Goal: Transaction & Acquisition: Purchase product/service

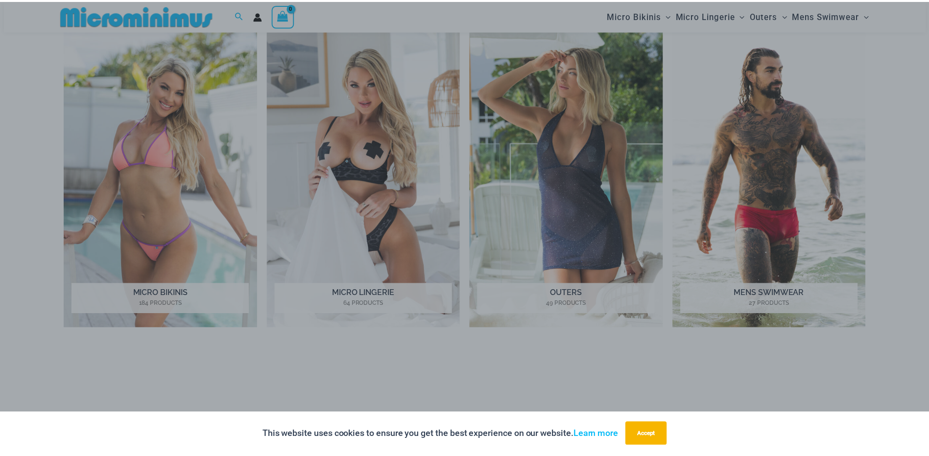
scroll to position [579, 0]
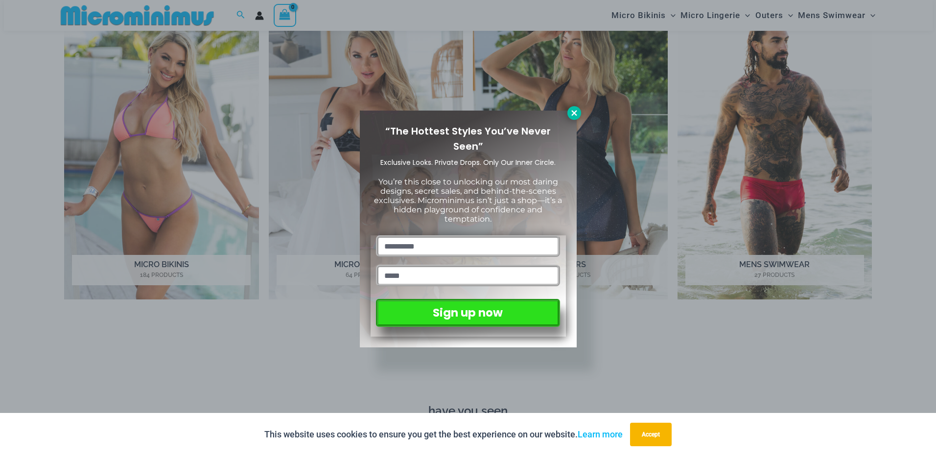
click at [571, 113] on icon at bounding box center [574, 113] width 9 height 9
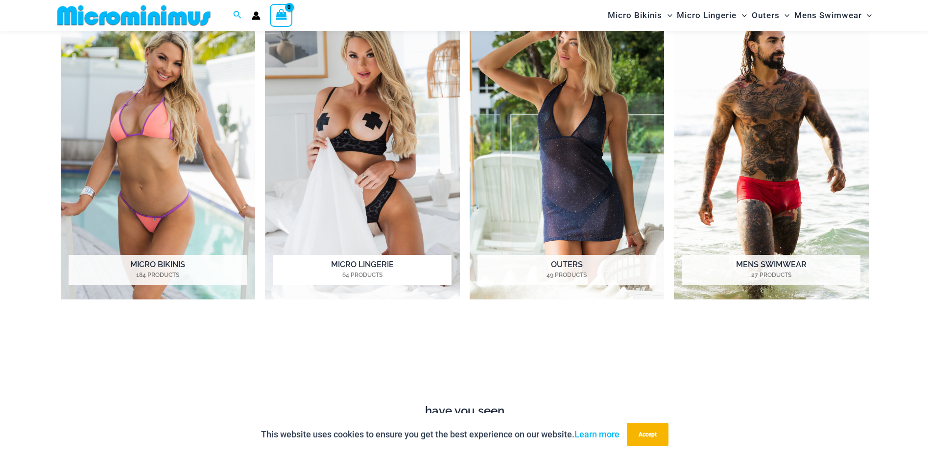
click at [385, 129] on img "Visit product category Micro Lingerie" at bounding box center [362, 149] width 195 height 299
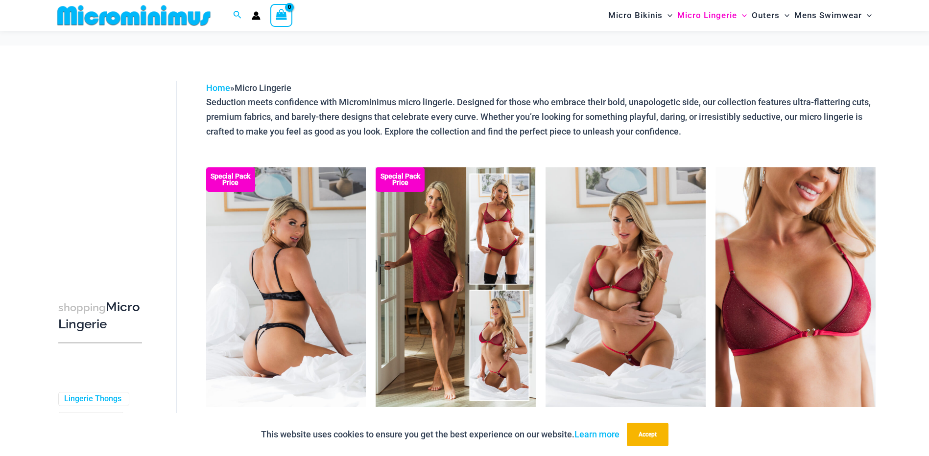
scroll to position [187, 0]
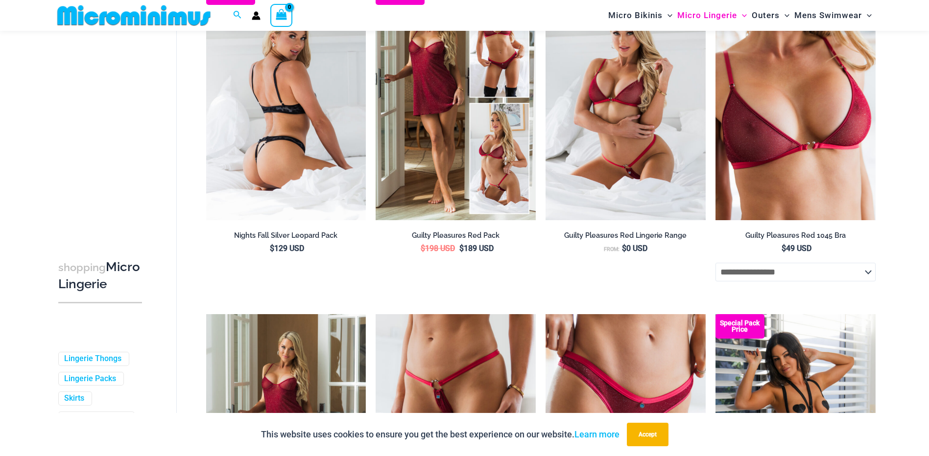
click at [312, 126] on img at bounding box center [286, 100] width 160 height 240
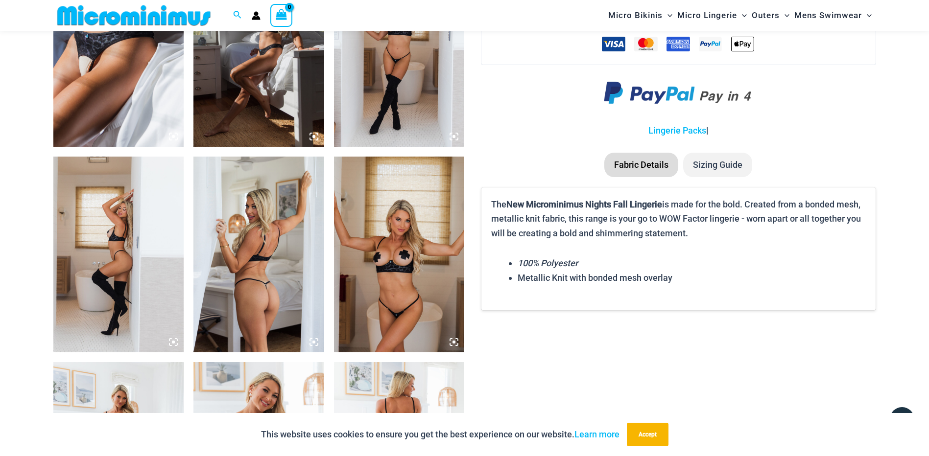
scroll to position [1313, 0]
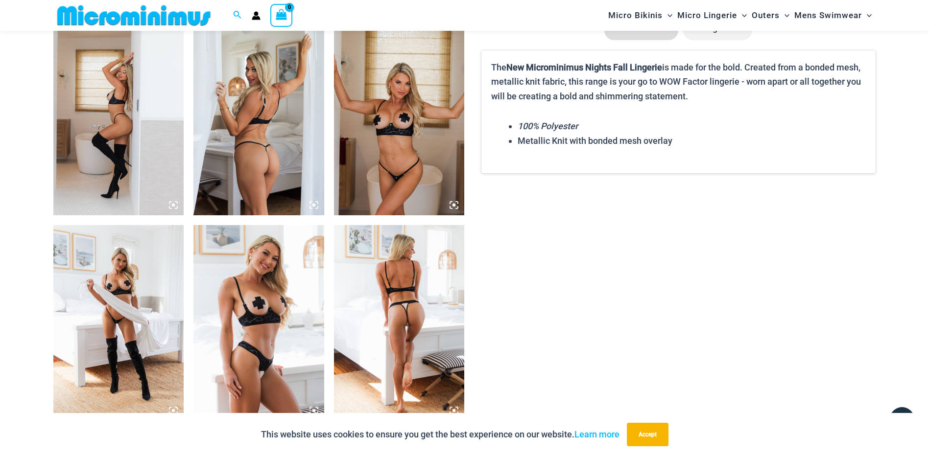
click at [413, 129] on img at bounding box center [399, 118] width 131 height 196
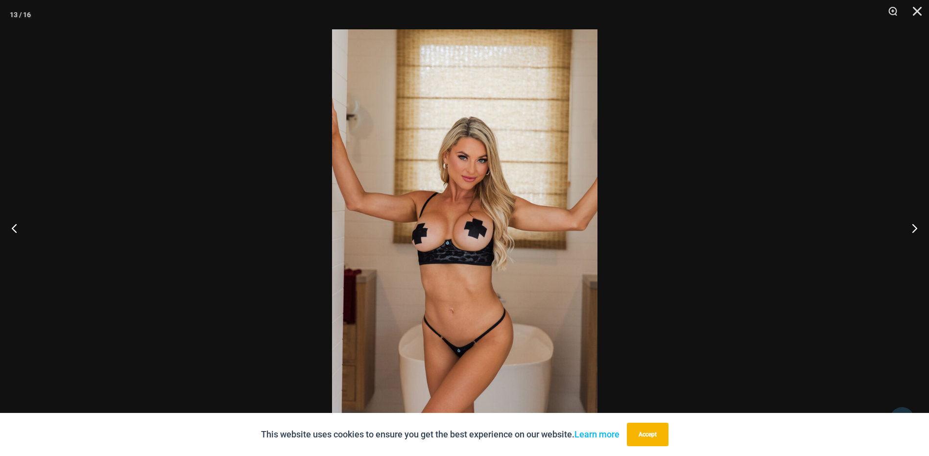
click at [647, 439] on button "Accept" at bounding box center [648, 435] width 42 height 24
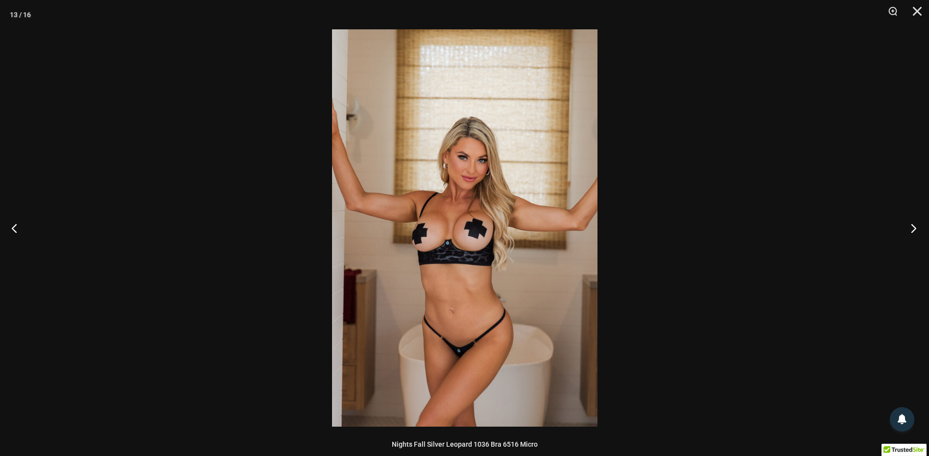
click at [913, 228] on button "Next" at bounding box center [910, 228] width 37 height 49
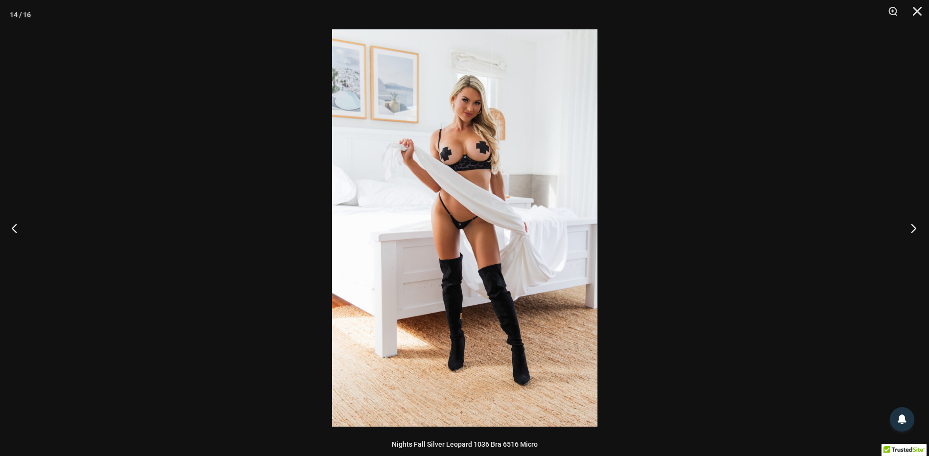
click at [913, 228] on button "Next" at bounding box center [910, 228] width 37 height 49
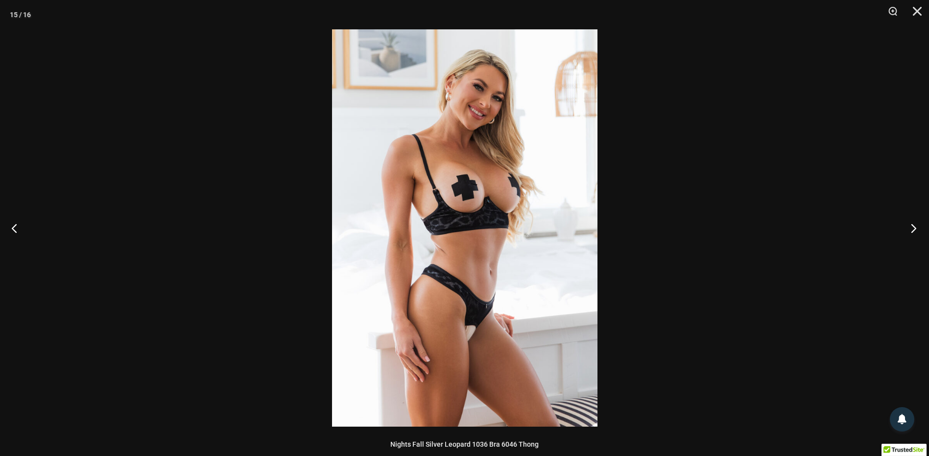
click at [913, 228] on button "Next" at bounding box center [910, 228] width 37 height 49
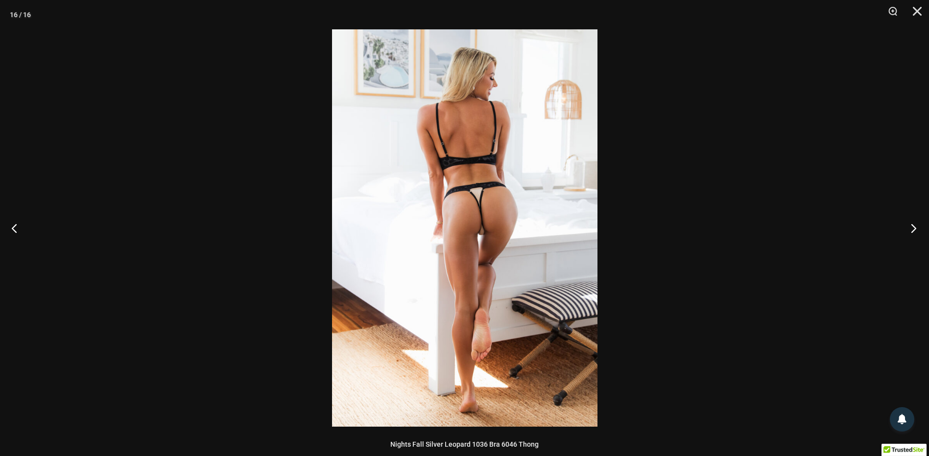
click at [913, 228] on button "Next" at bounding box center [910, 228] width 37 height 49
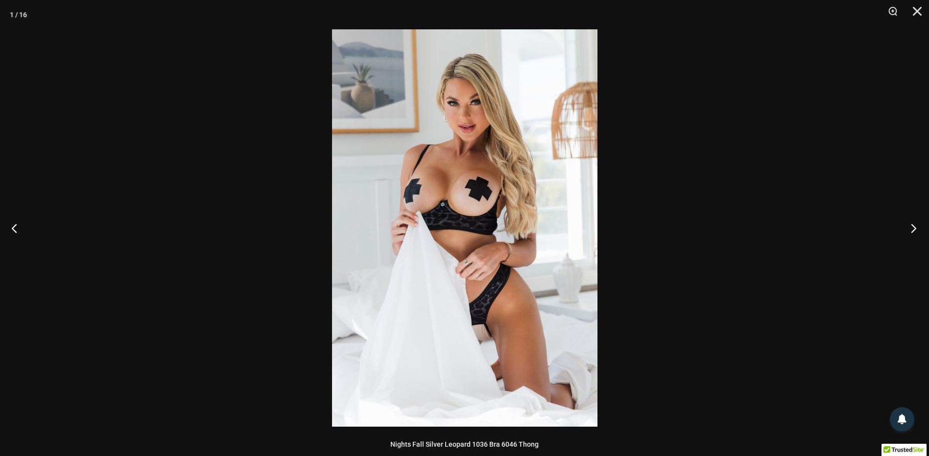
click at [913, 228] on button "Next" at bounding box center [910, 228] width 37 height 49
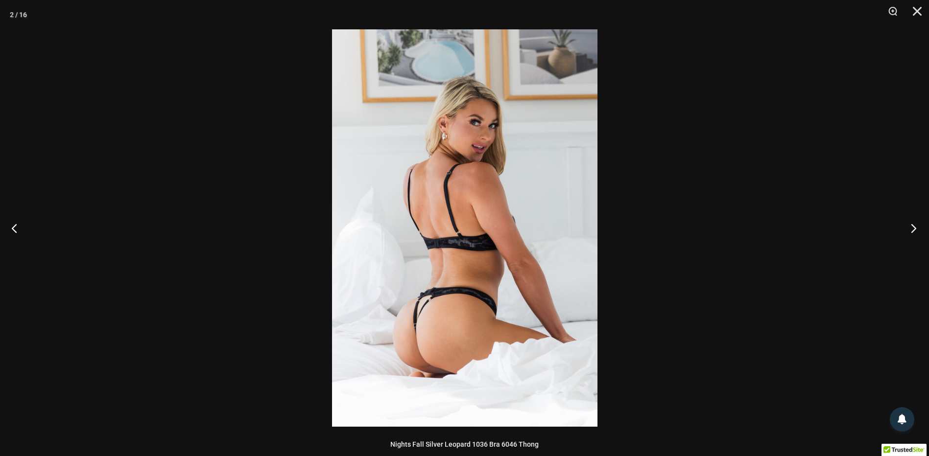
click at [913, 228] on button "Next" at bounding box center [910, 228] width 37 height 49
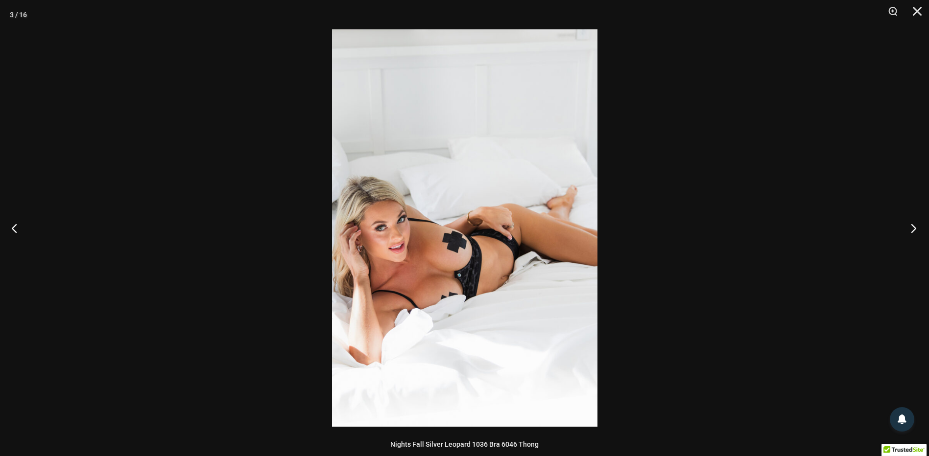
click at [913, 228] on button "Next" at bounding box center [910, 228] width 37 height 49
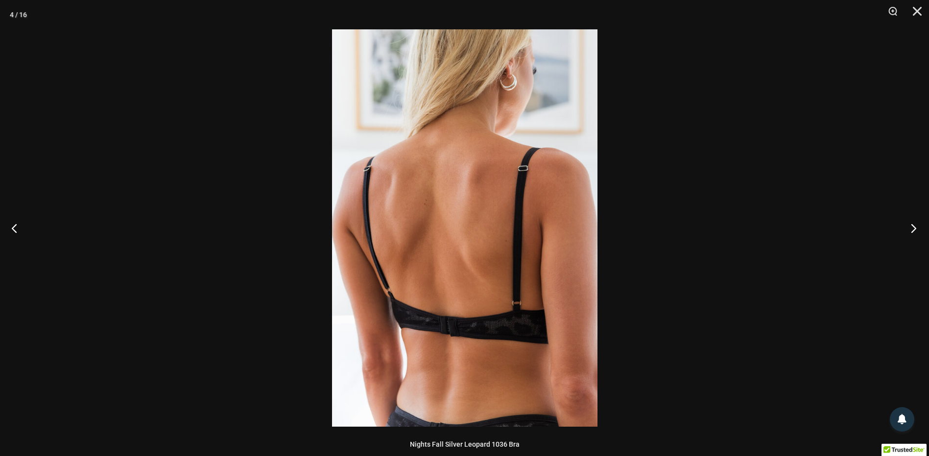
click at [913, 228] on button "Next" at bounding box center [910, 228] width 37 height 49
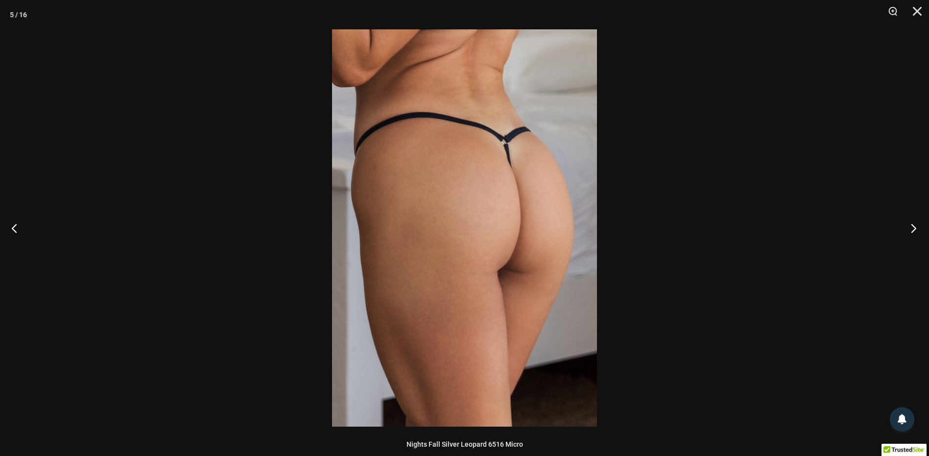
click at [913, 228] on button "Next" at bounding box center [910, 228] width 37 height 49
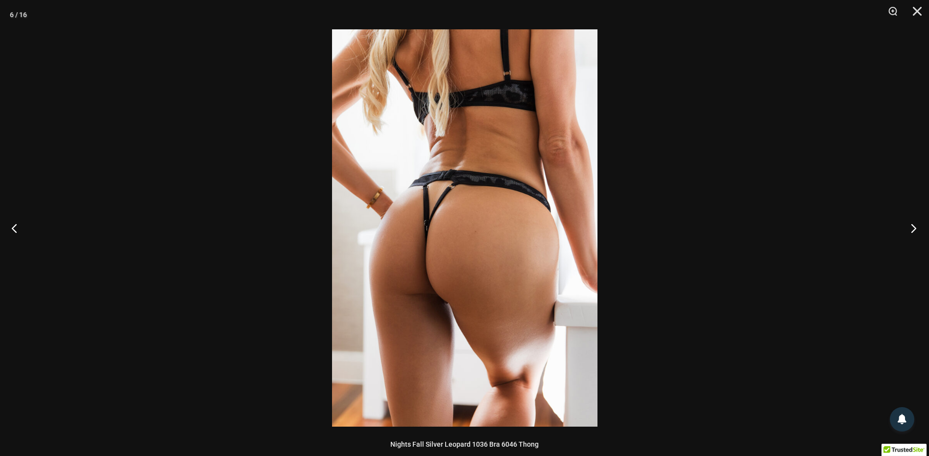
click at [913, 228] on button "Next" at bounding box center [910, 228] width 37 height 49
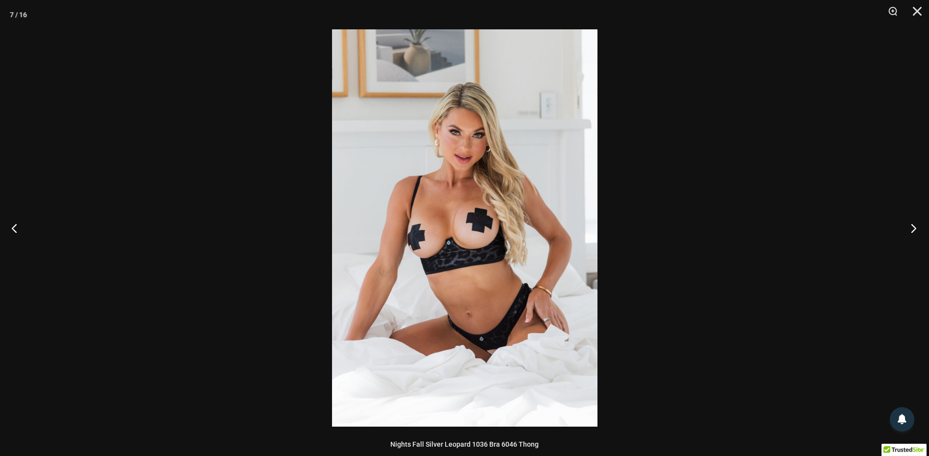
click at [913, 228] on button "Next" at bounding box center [910, 228] width 37 height 49
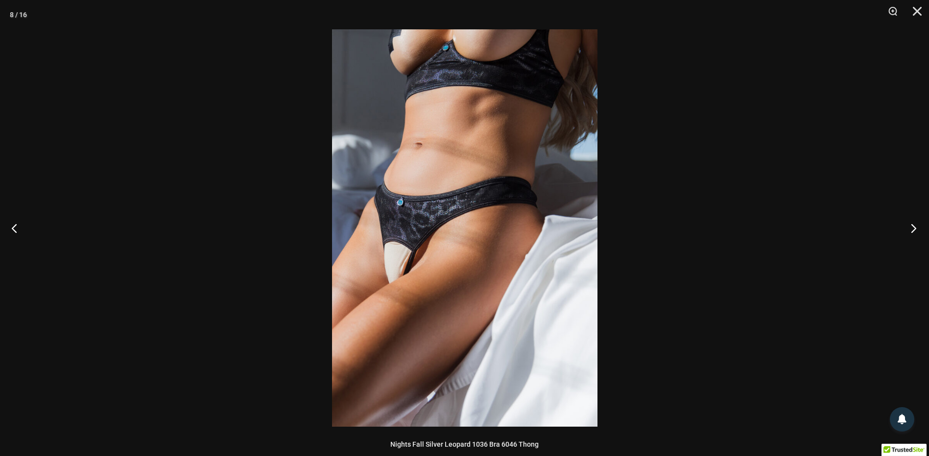
click at [913, 228] on button "Next" at bounding box center [910, 228] width 37 height 49
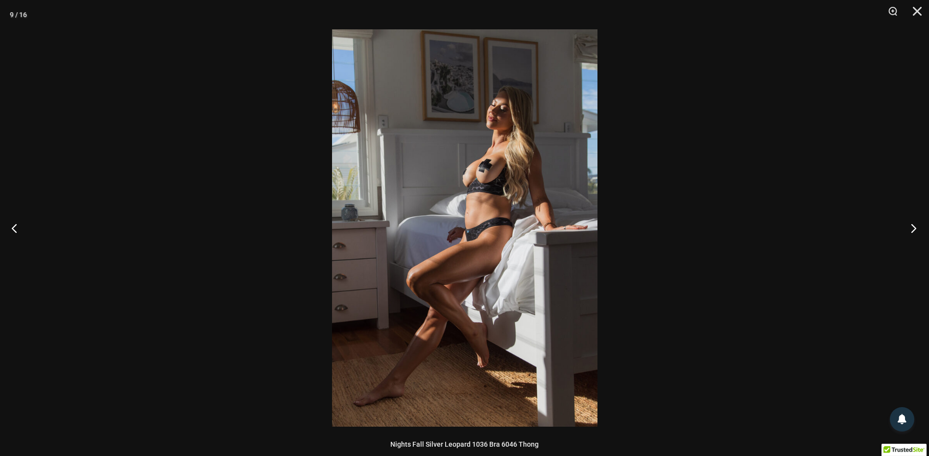
click at [913, 228] on button "Next" at bounding box center [910, 228] width 37 height 49
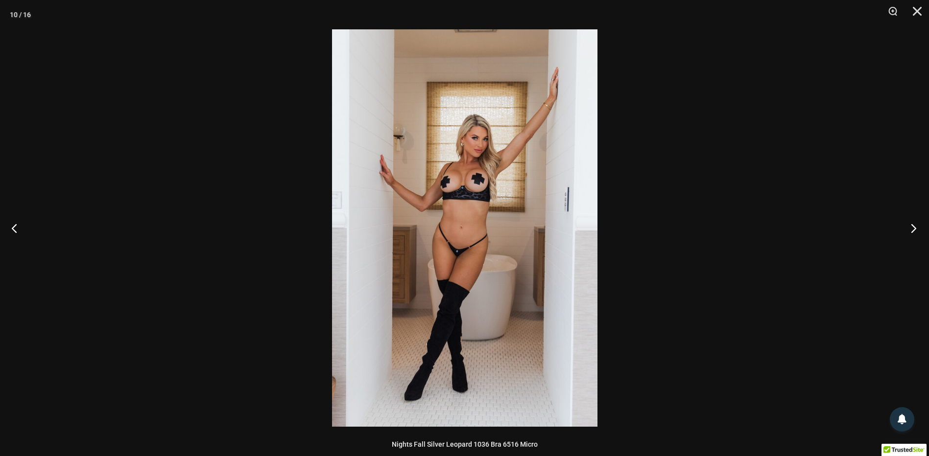
click at [913, 228] on button "Next" at bounding box center [910, 228] width 37 height 49
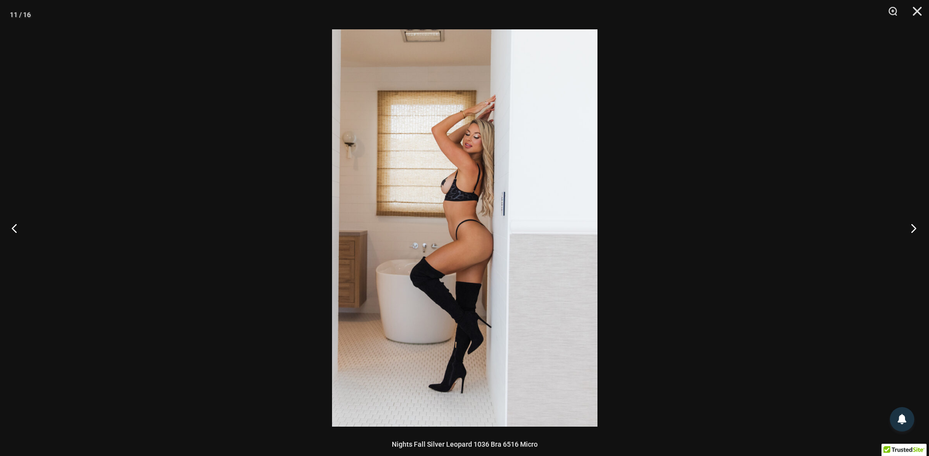
click at [913, 228] on button "Next" at bounding box center [910, 228] width 37 height 49
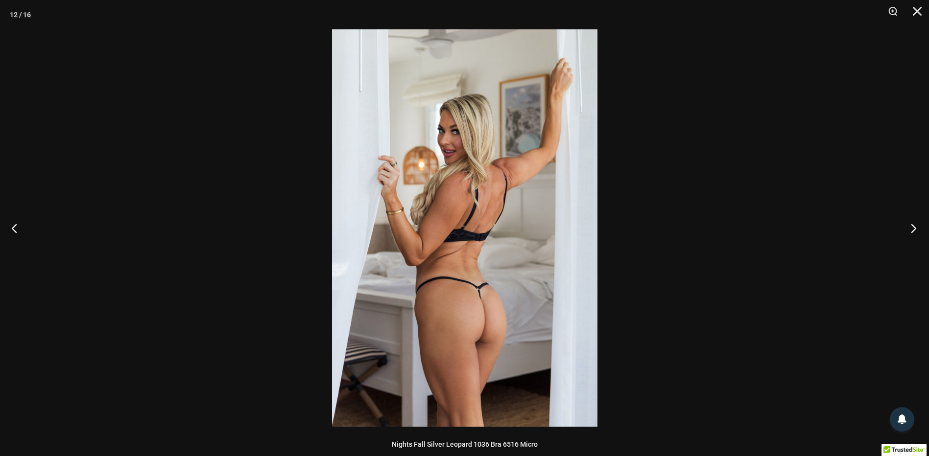
click at [913, 228] on button "Next" at bounding box center [910, 228] width 37 height 49
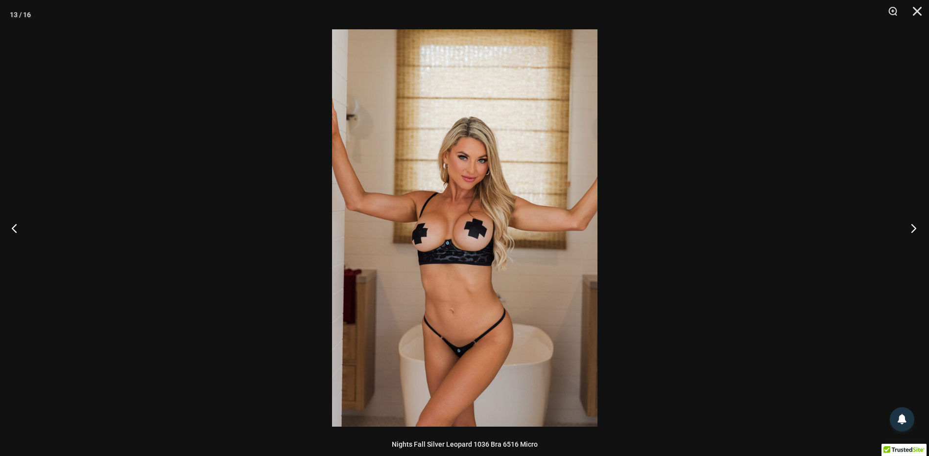
click at [913, 228] on button "Next" at bounding box center [910, 228] width 37 height 49
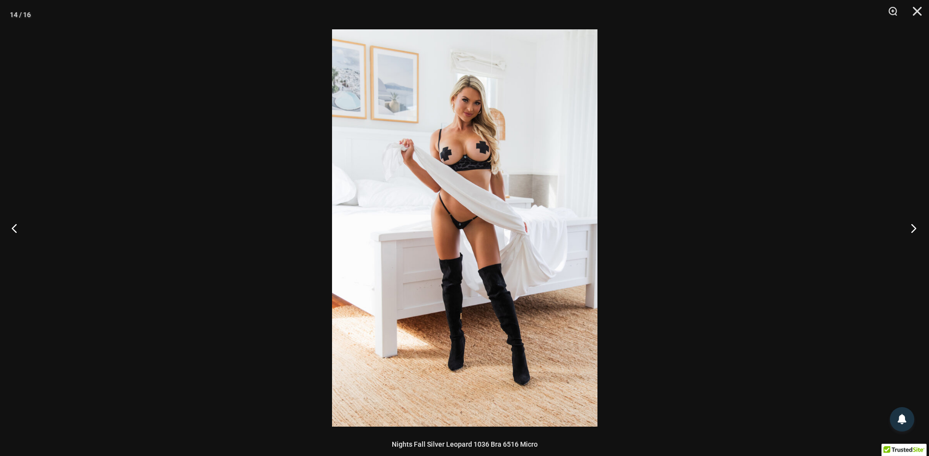
click at [913, 228] on button "Next" at bounding box center [910, 228] width 37 height 49
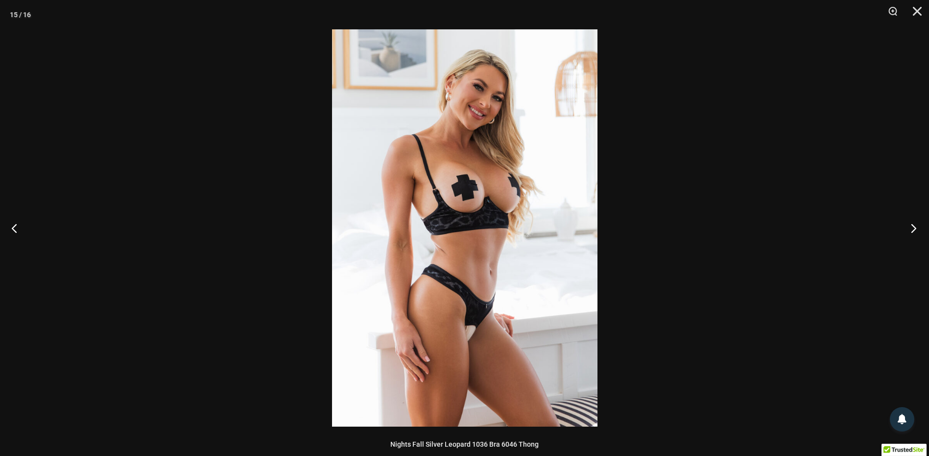
click at [913, 228] on button "Next" at bounding box center [910, 228] width 37 height 49
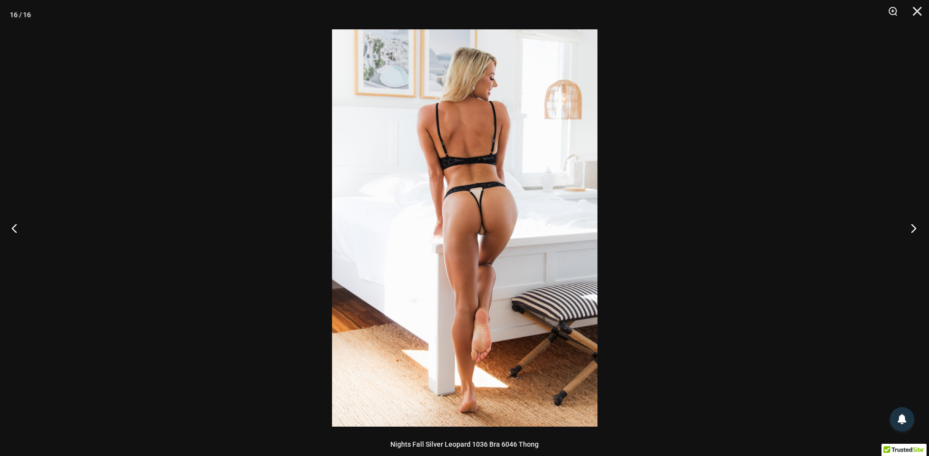
click at [913, 228] on button "Next" at bounding box center [910, 228] width 37 height 49
